Goal: Find specific page/section: Find specific page/section

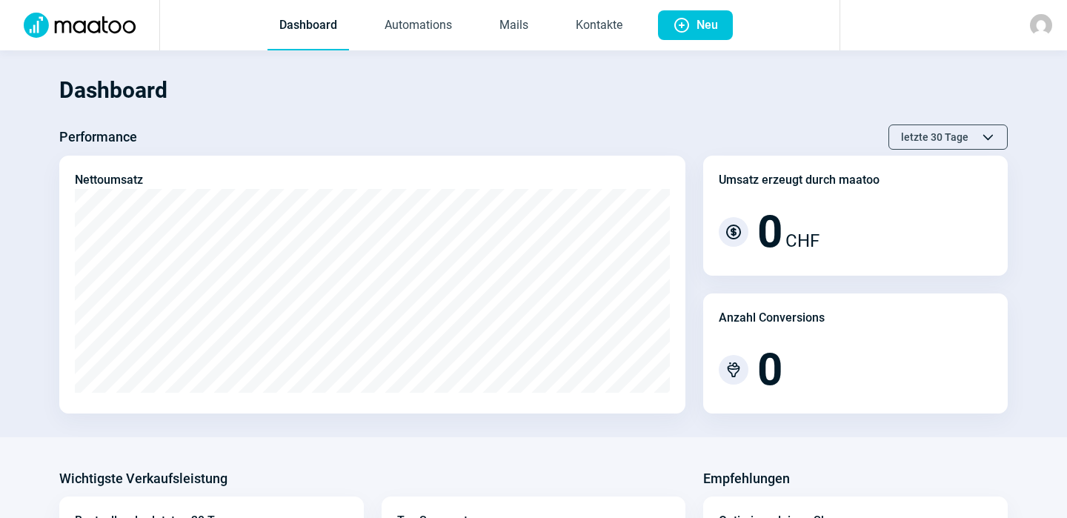
click at [1042, 23] on img at bounding box center [1041, 25] width 22 height 22
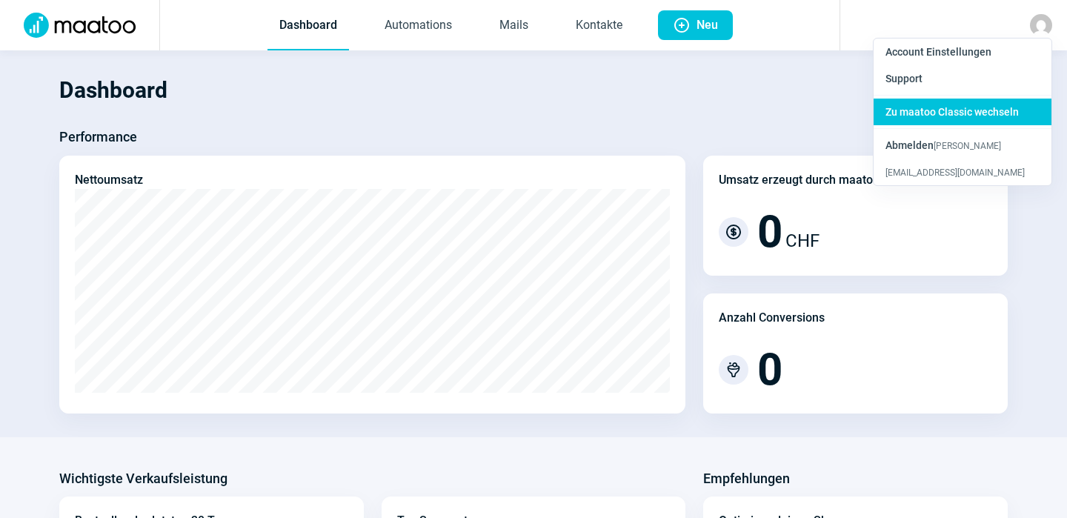
click at [921, 116] on span "Zu maatoo Classic wechseln" at bounding box center [951, 112] width 133 height 12
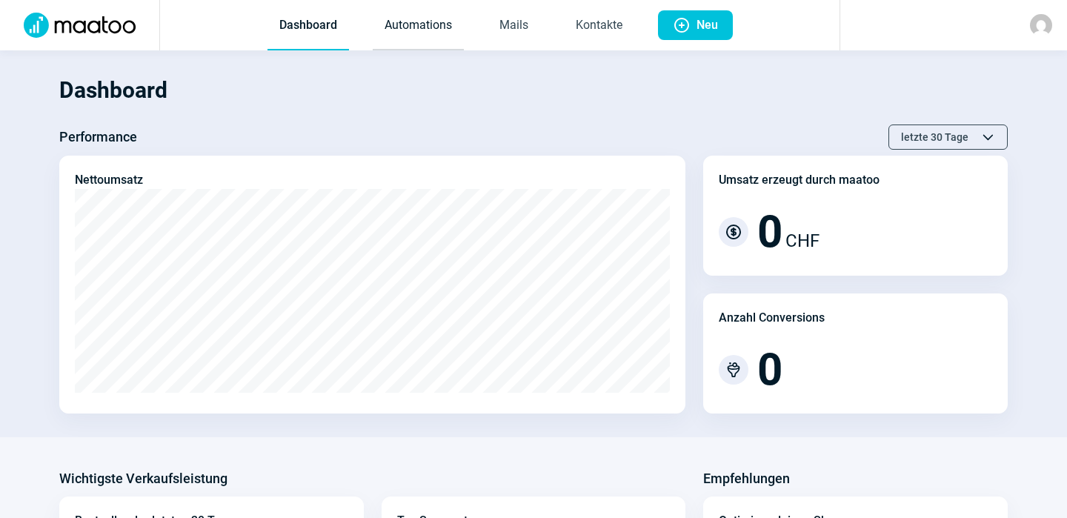
click at [423, 27] on link "Automations" at bounding box center [418, 25] width 91 height 49
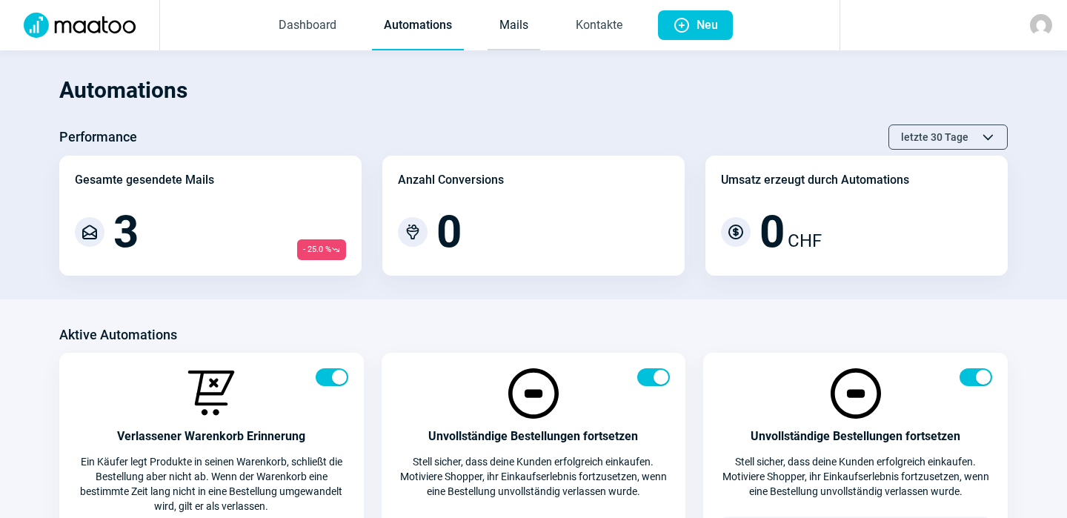
click at [512, 20] on link "Mails" at bounding box center [513, 25] width 53 height 49
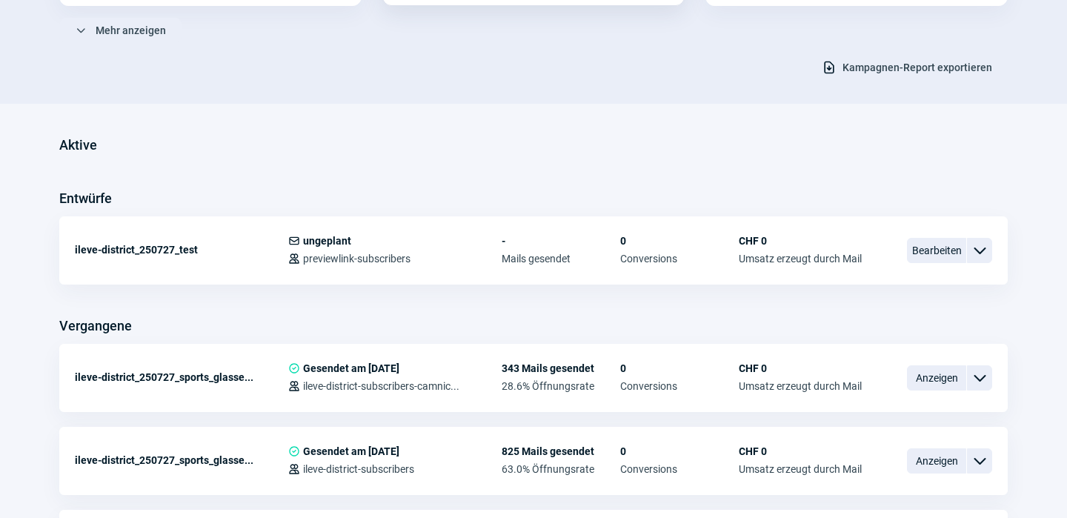
scroll to position [282, 0]
